Goal: Task Accomplishment & Management: Manage account settings

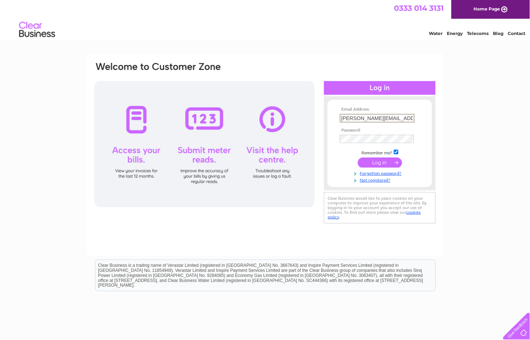
type input "alan@aquatitans.com"
click at [380, 161] on input "submit" at bounding box center [380, 162] width 44 height 10
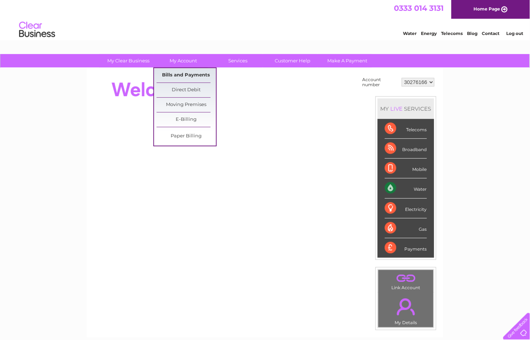
click at [190, 71] on link "Bills and Payments" at bounding box center [186, 75] width 59 height 14
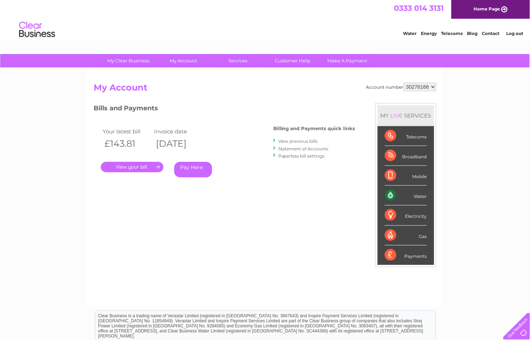
click at [133, 165] on link "." at bounding box center [132, 167] width 63 height 10
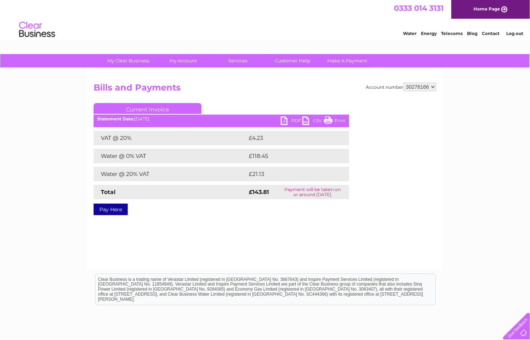
click at [295, 119] on link "PDF" at bounding box center [292, 121] width 22 height 10
